Goal: Subscribe to service/newsletter

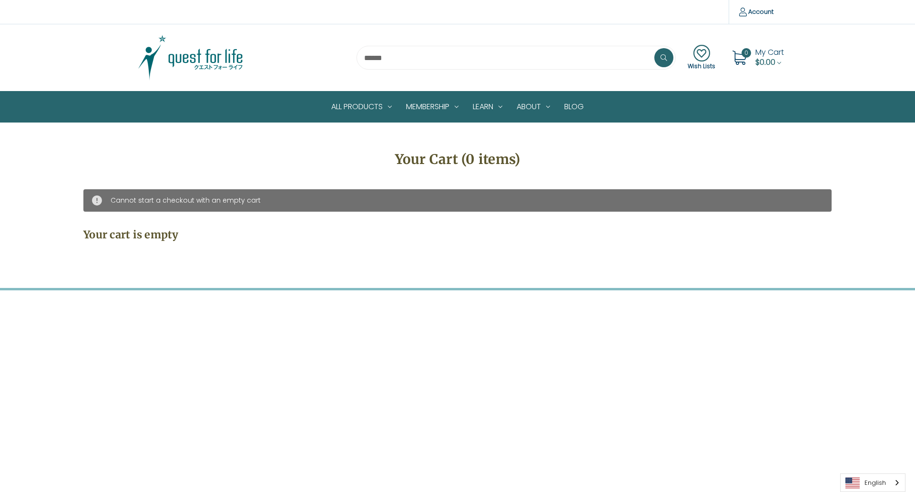
click at [530, 306] on input "Email Address" at bounding box center [534, 319] width 379 height 26
type input "**********"
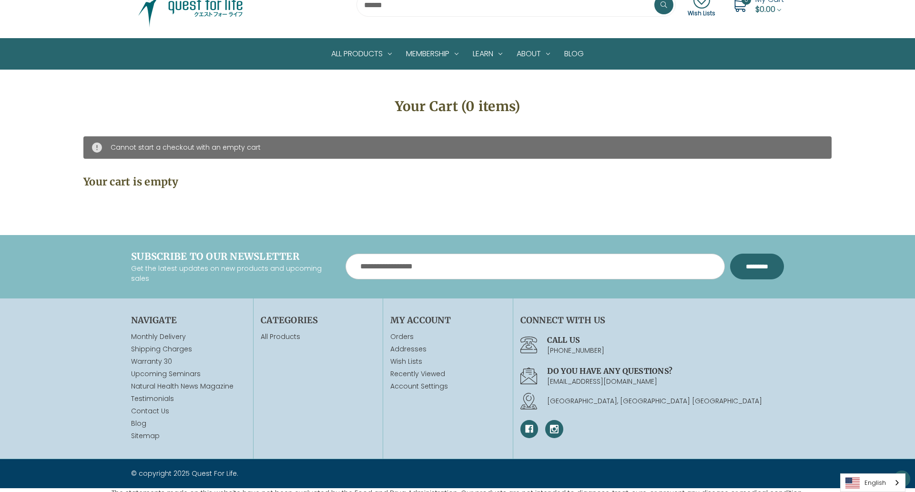
scroll to position [59, 0]
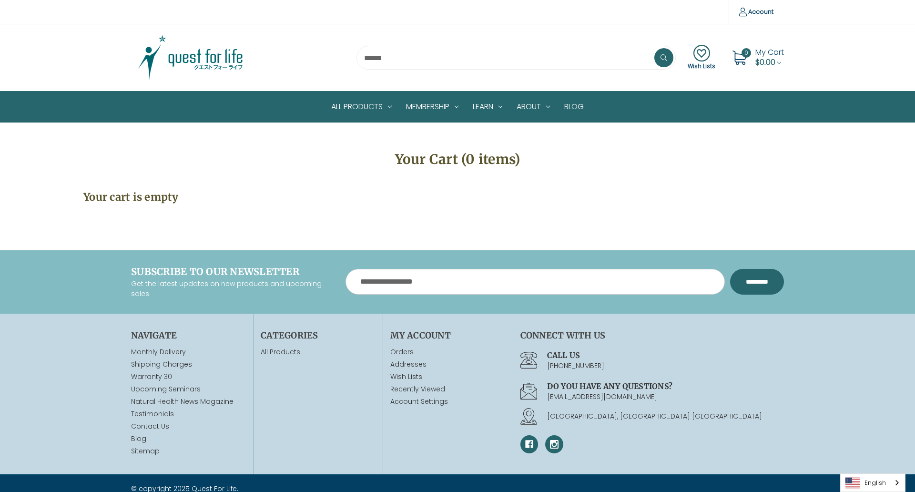
scroll to position [21, 0]
